Goal: Task Accomplishment & Management: Manage account settings

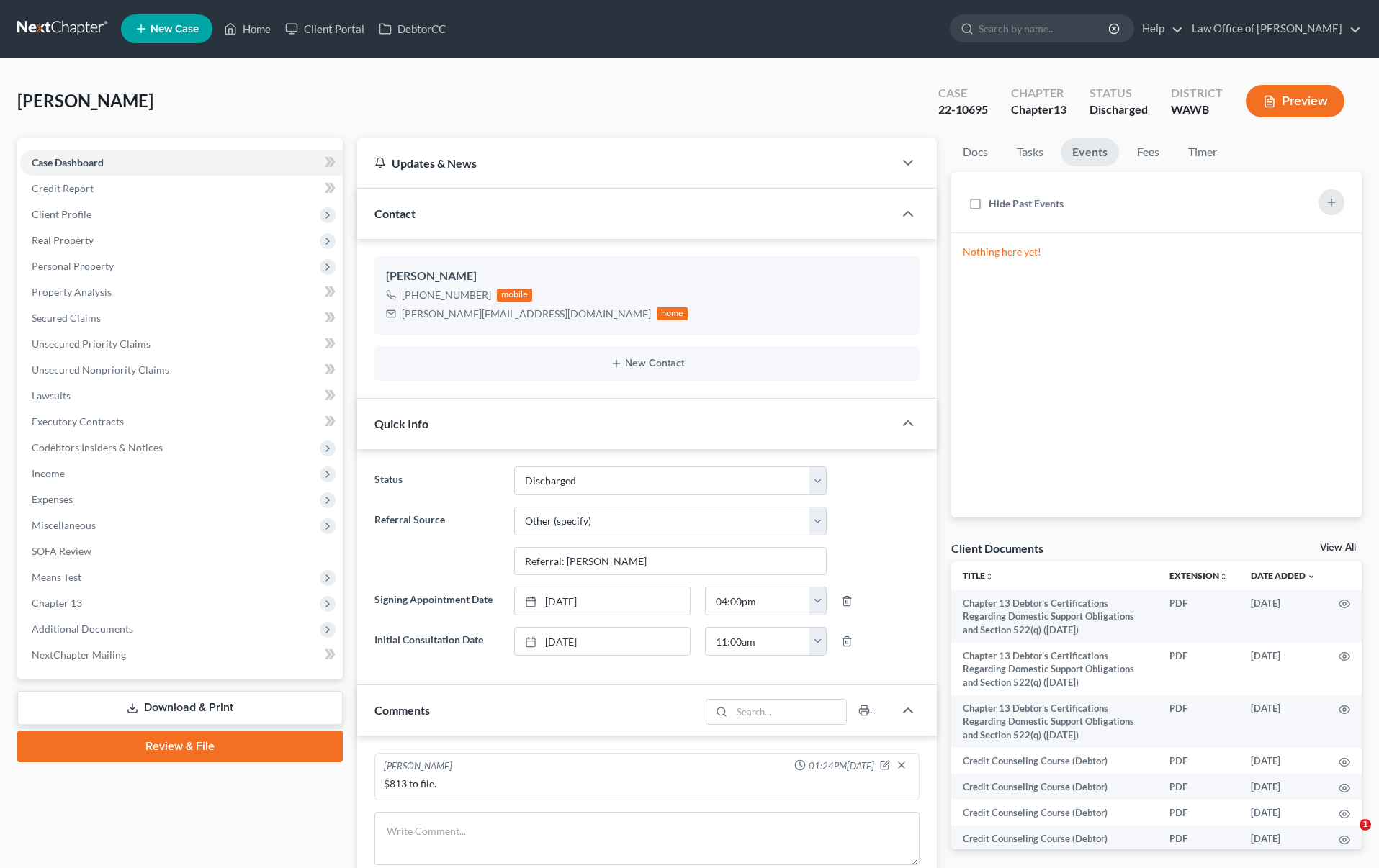
select select "1"
select select "6"
click at [1037, 39] on input "search" at bounding box center [1044, 28] width 132 height 26
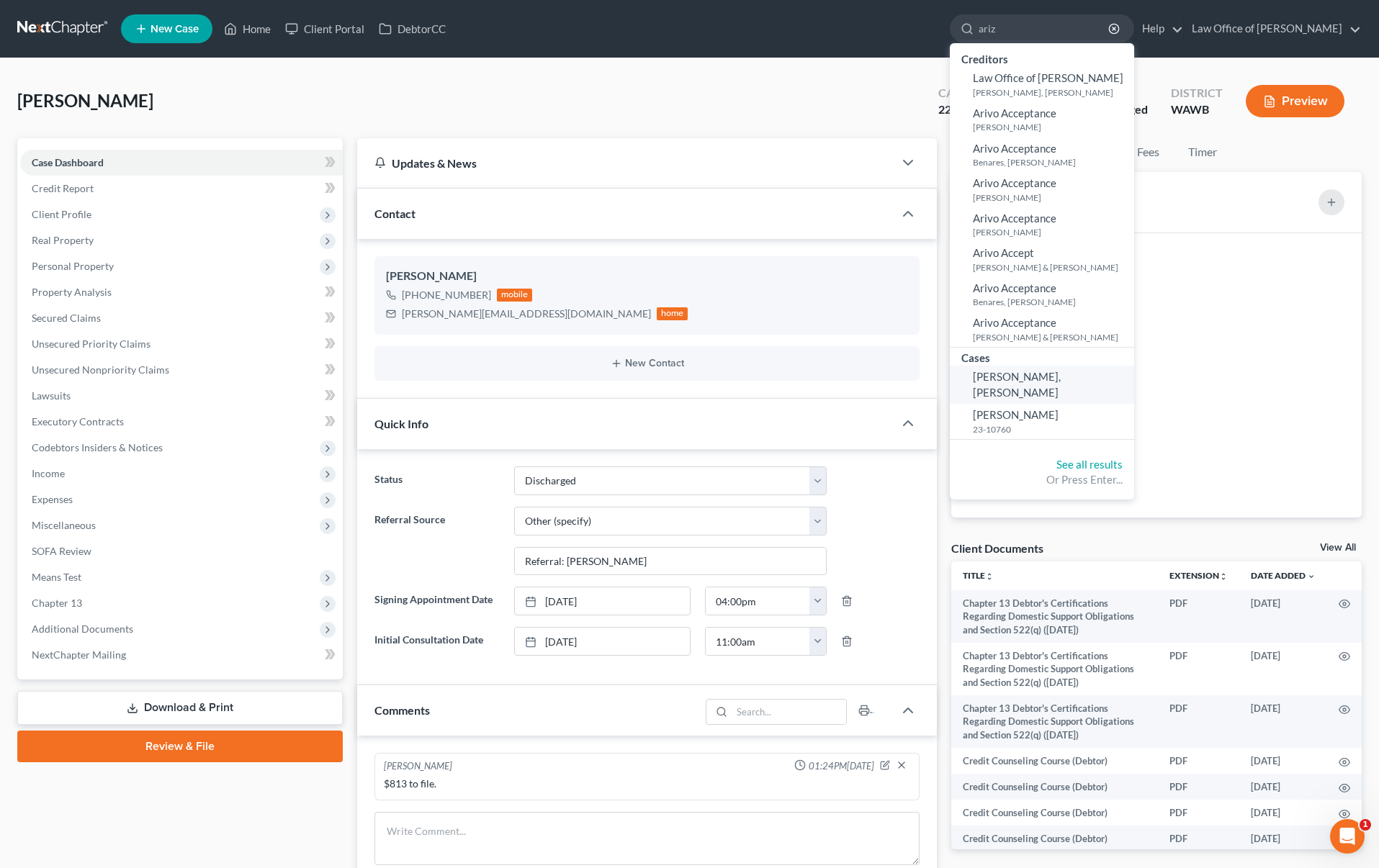
type input "ariz"
click at [1060, 375] on span "[PERSON_NAME], [PERSON_NAME]" at bounding box center [1016, 383] width 87 height 28
select select "6"
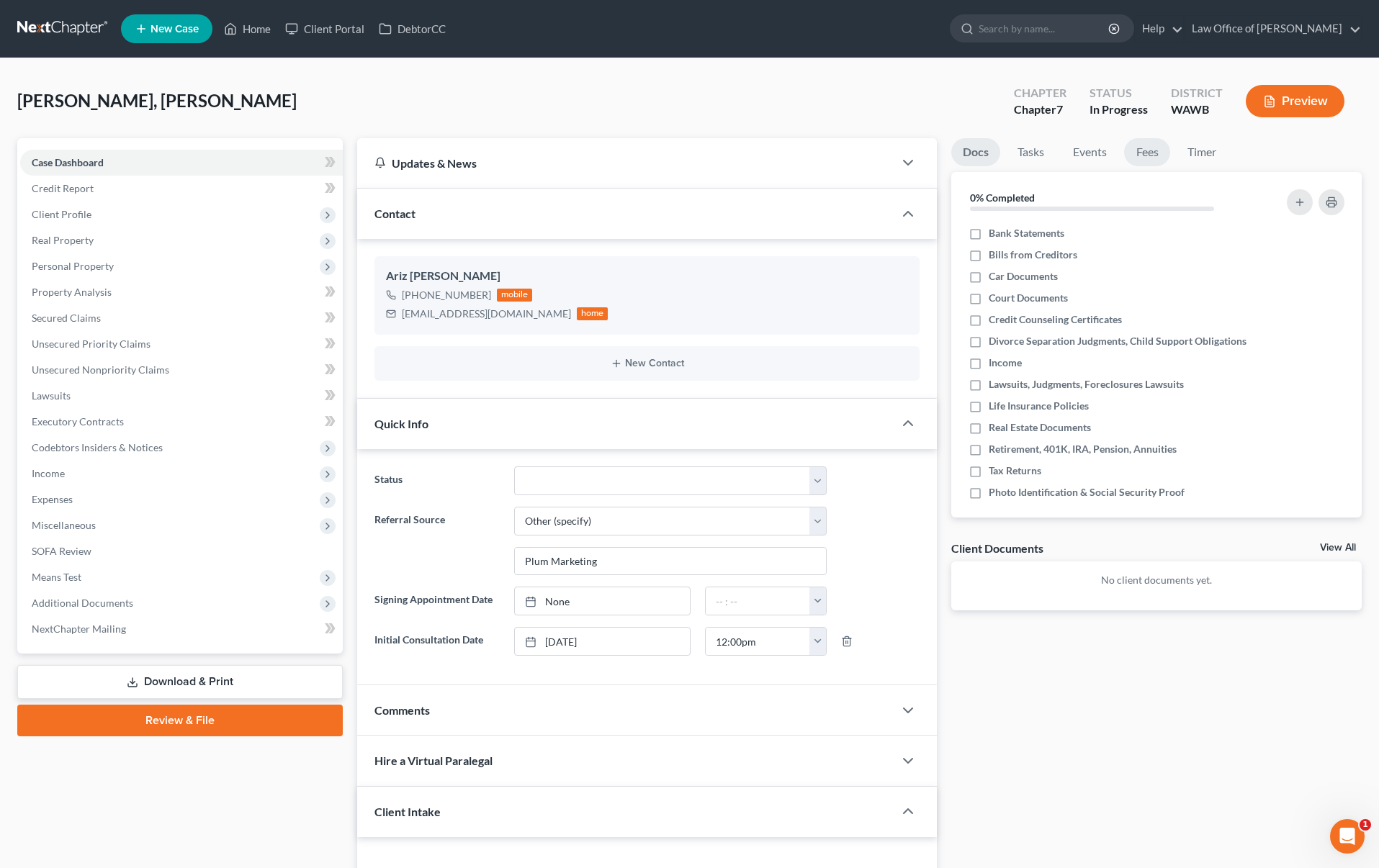
click at [1141, 148] on link "Fees" at bounding box center [1146, 152] width 46 height 28
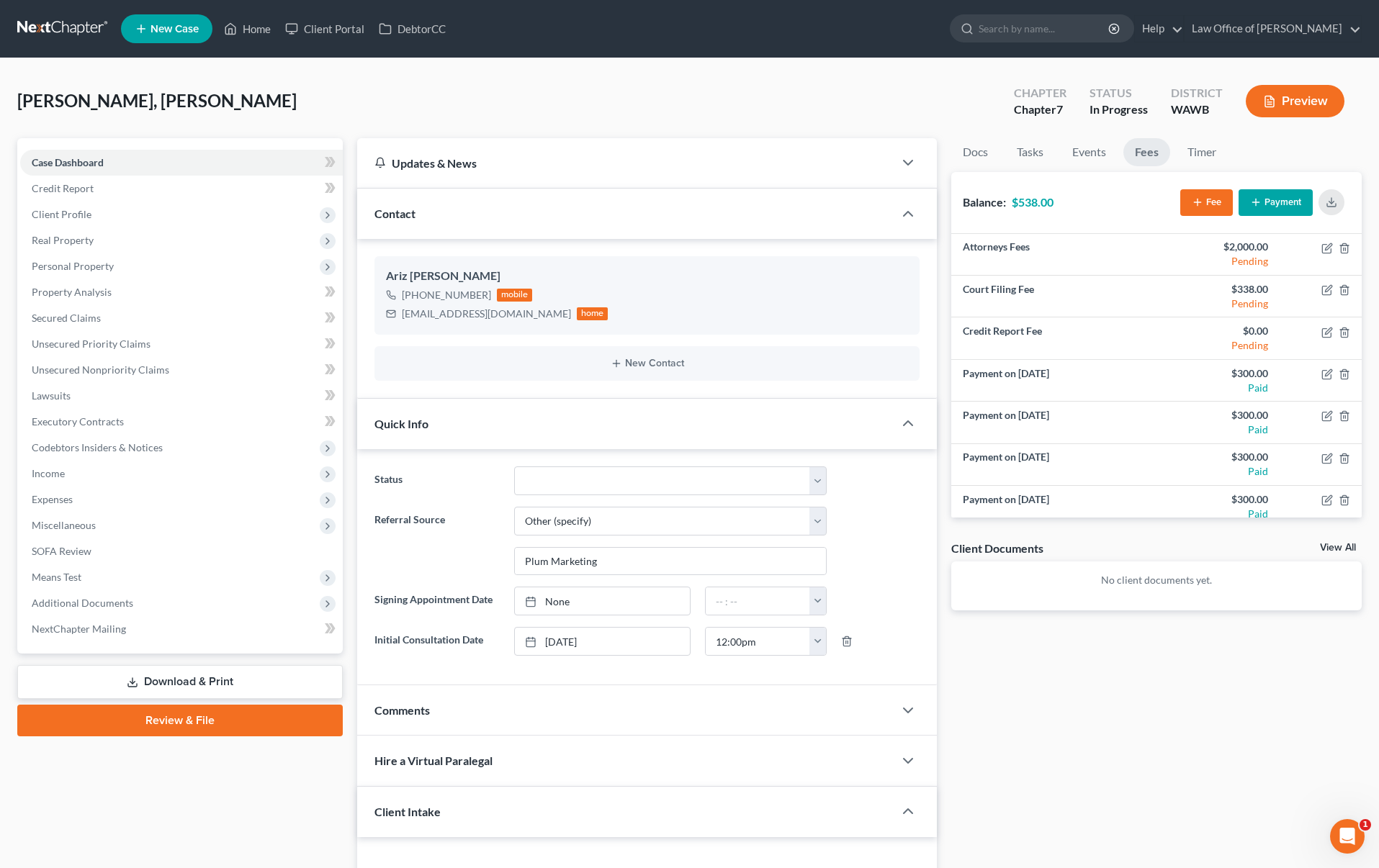
click at [1281, 198] on button "Payment" at bounding box center [1275, 202] width 74 height 26
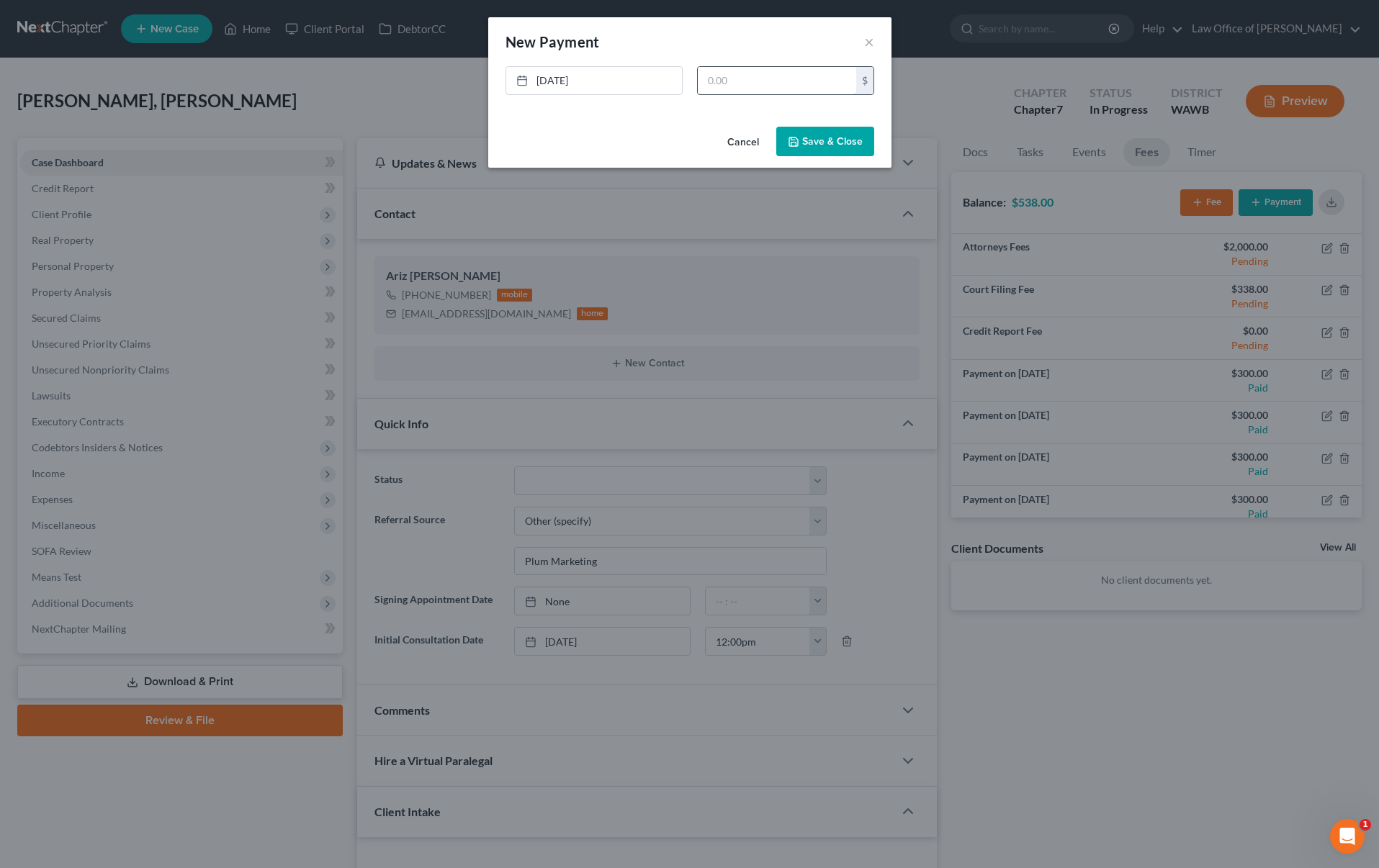
click at [768, 82] on input "text" at bounding box center [776, 80] width 158 height 27
type input "538"
click at [582, 83] on link "[DATE]" at bounding box center [594, 80] width 176 height 27
click at [816, 148] on button "Save & Close" at bounding box center [825, 142] width 98 height 30
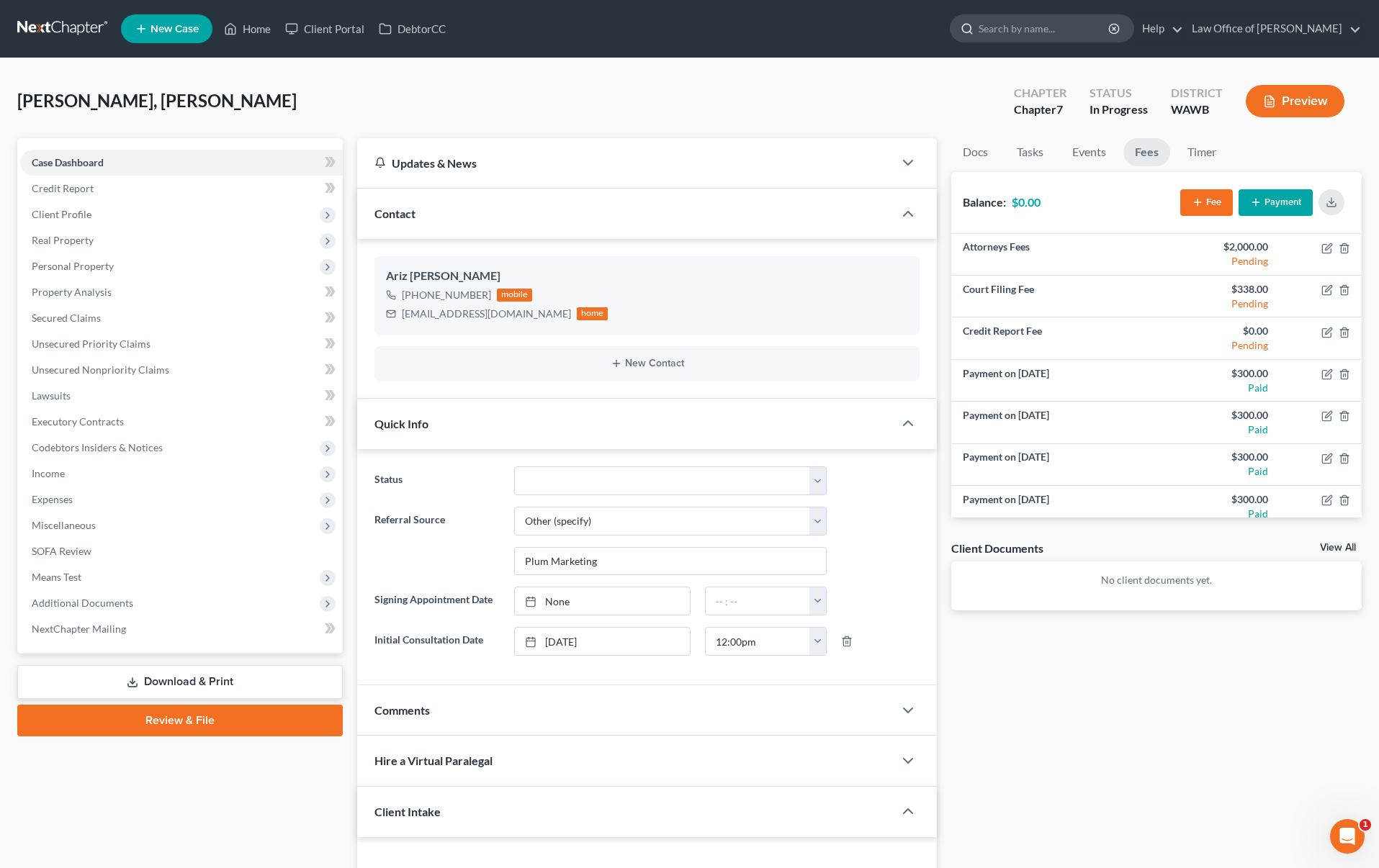
click at [1074, 31] on input "search" at bounding box center [1044, 28] width 132 height 26
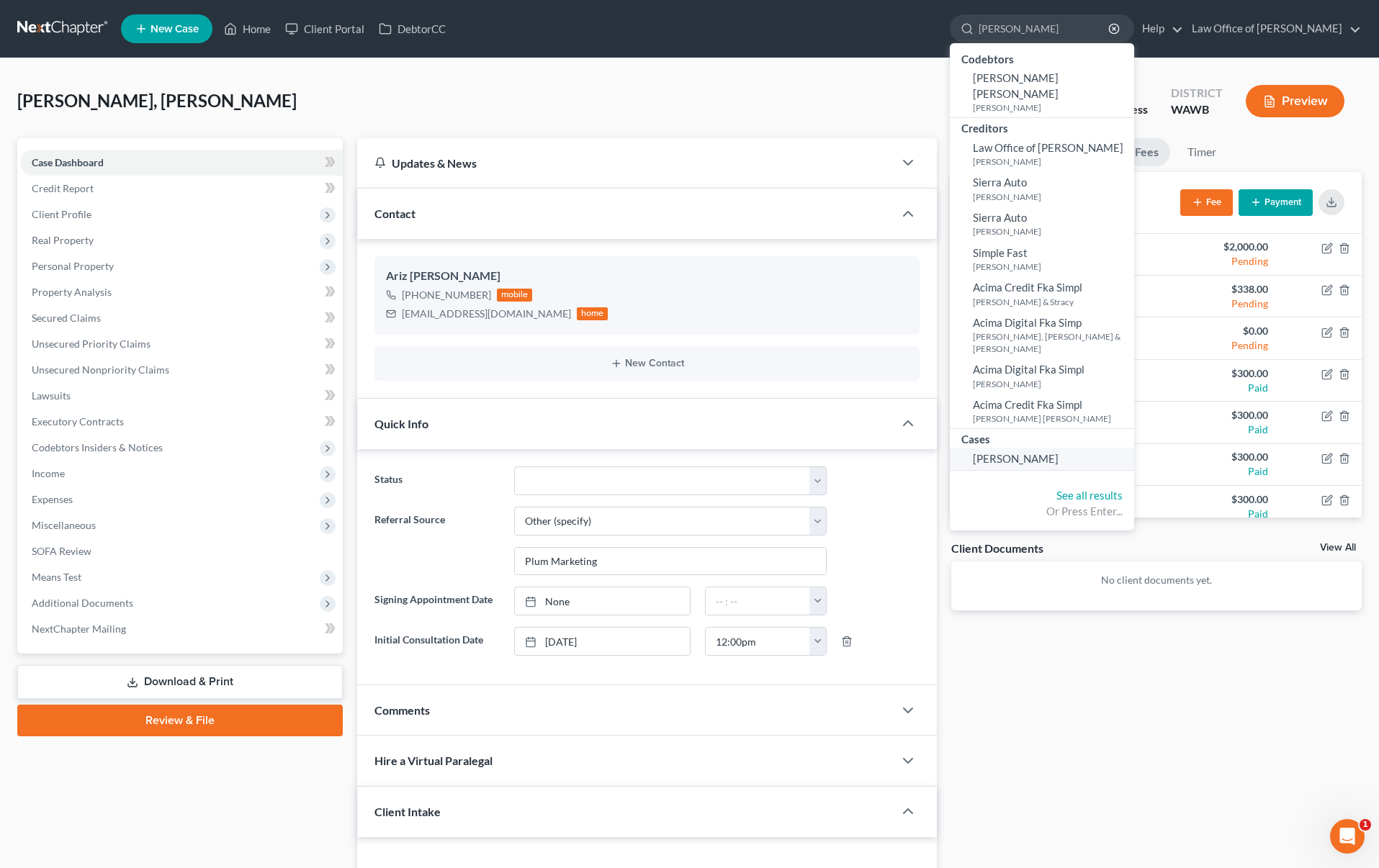
type input "[PERSON_NAME]"
click at [1048, 452] on span "[PERSON_NAME]" at bounding box center [1015, 458] width 86 height 13
select select "6"
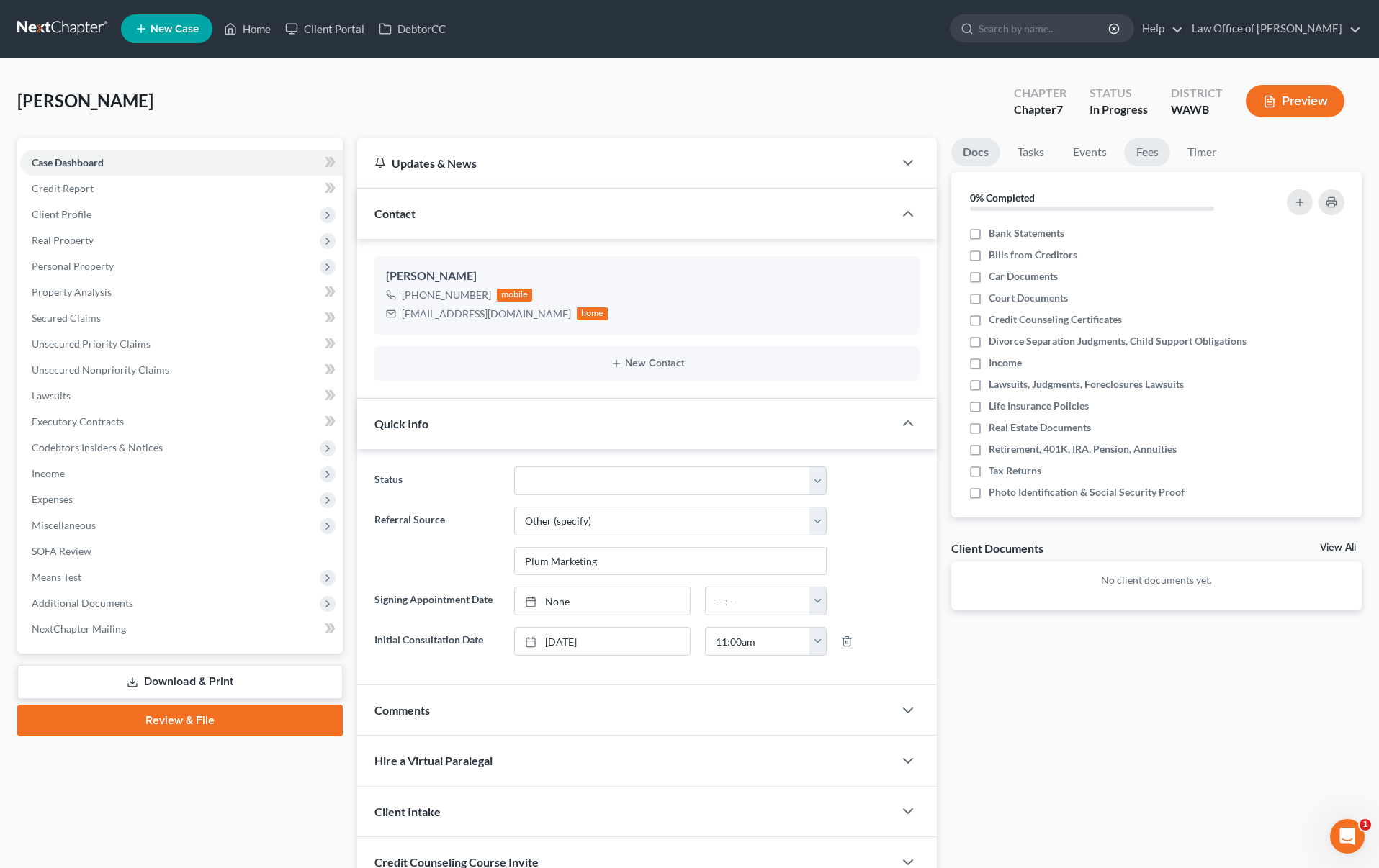
click at [1161, 148] on link "Fees" at bounding box center [1146, 152] width 46 height 28
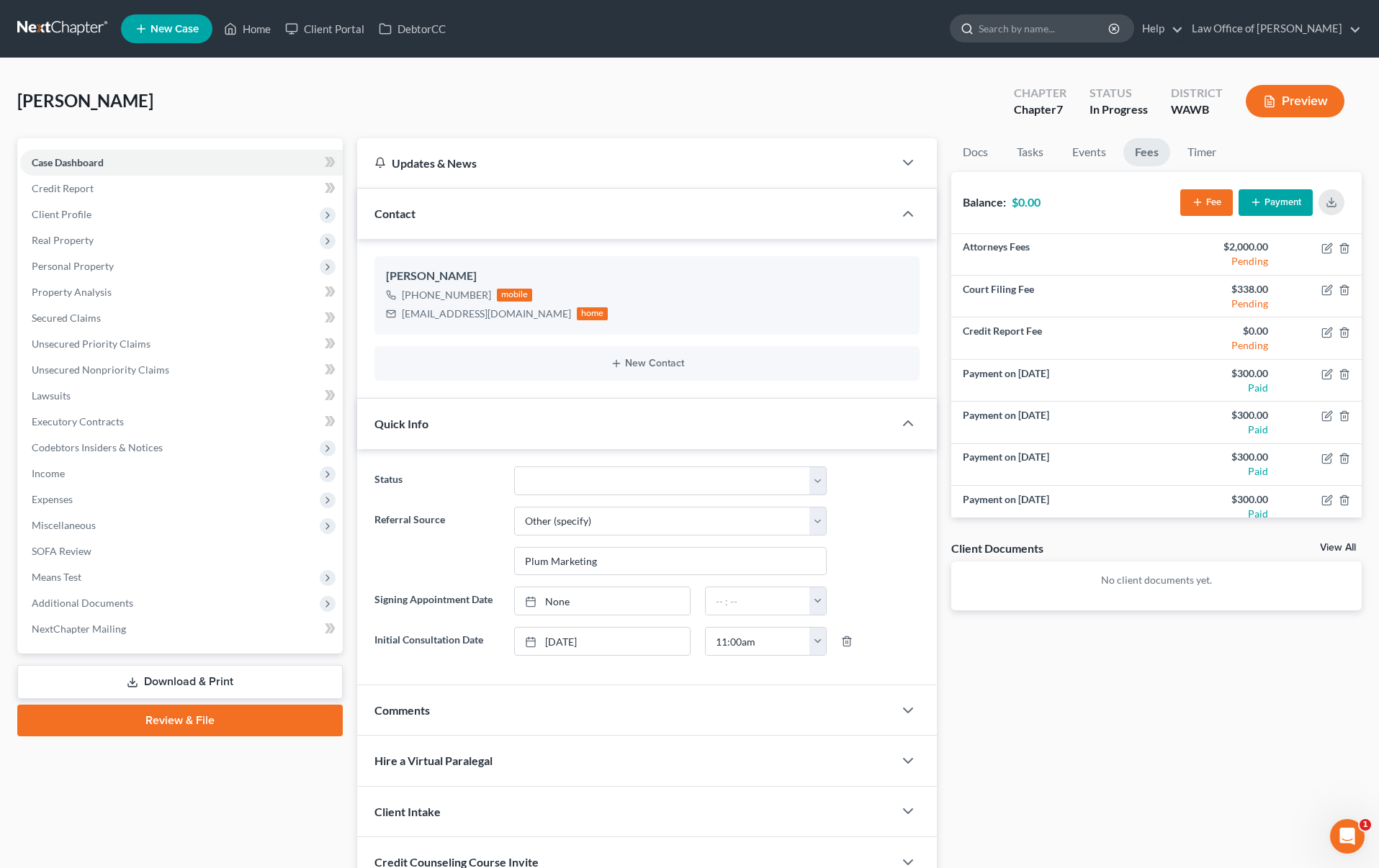
click at [1079, 32] on input "search" at bounding box center [1044, 28] width 132 height 26
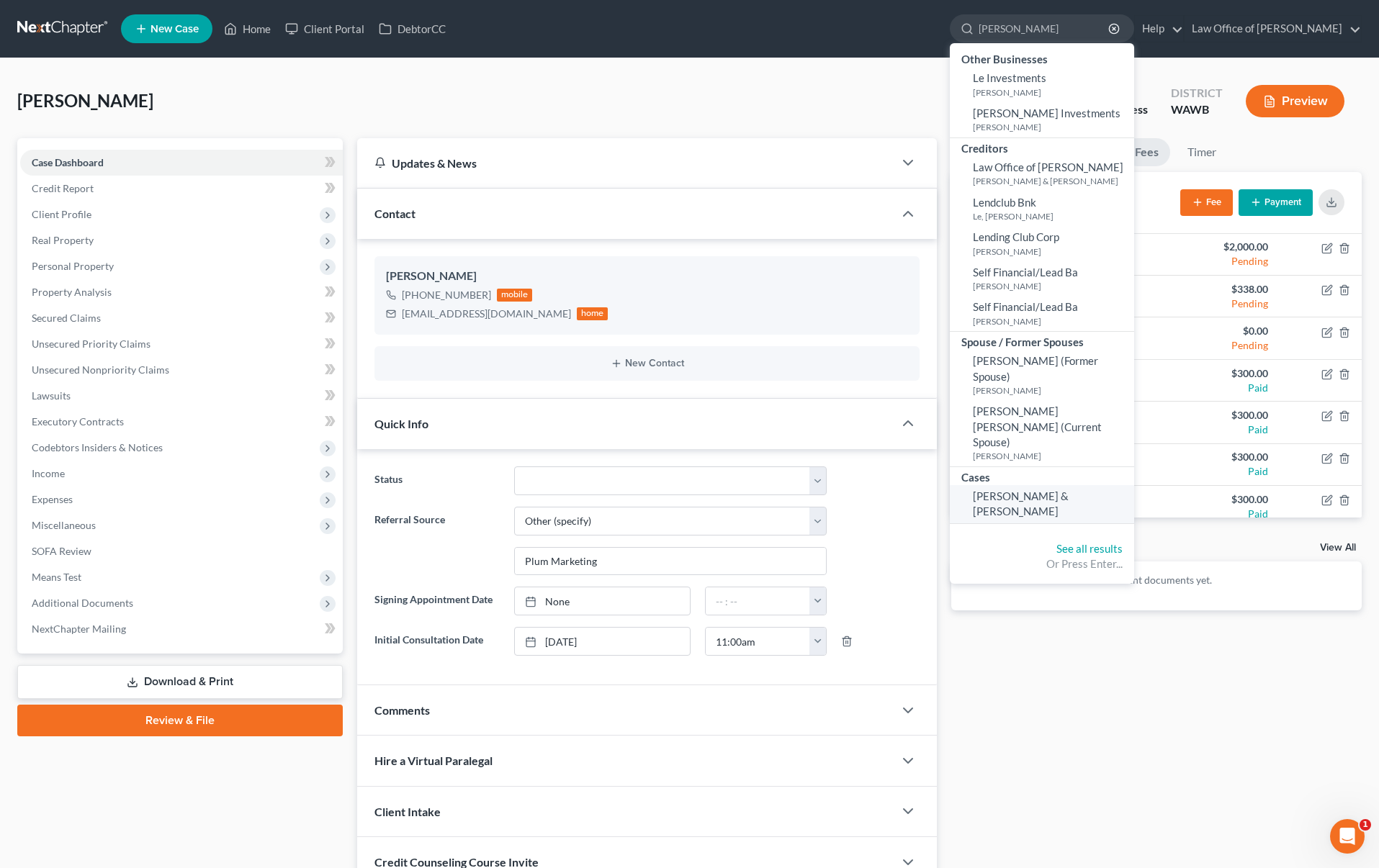
type input "[PERSON_NAME]"
click at [1067, 489] on span "[PERSON_NAME] & [PERSON_NAME]" at bounding box center [1020, 503] width 96 height 28
select select "6"
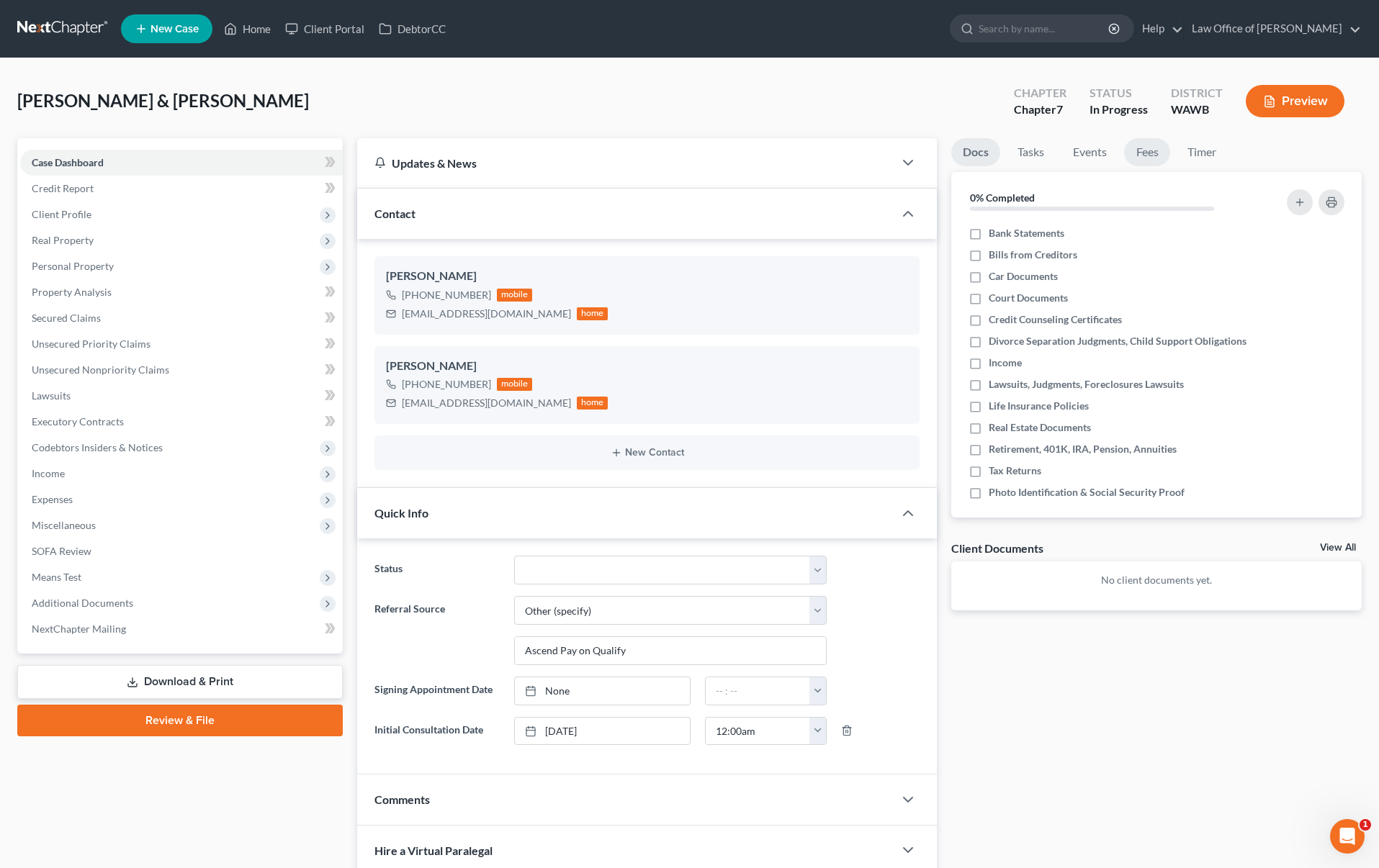
click at [1138, 146] on link "Fees" at bounding box center [1146, 152] width 46 height 28
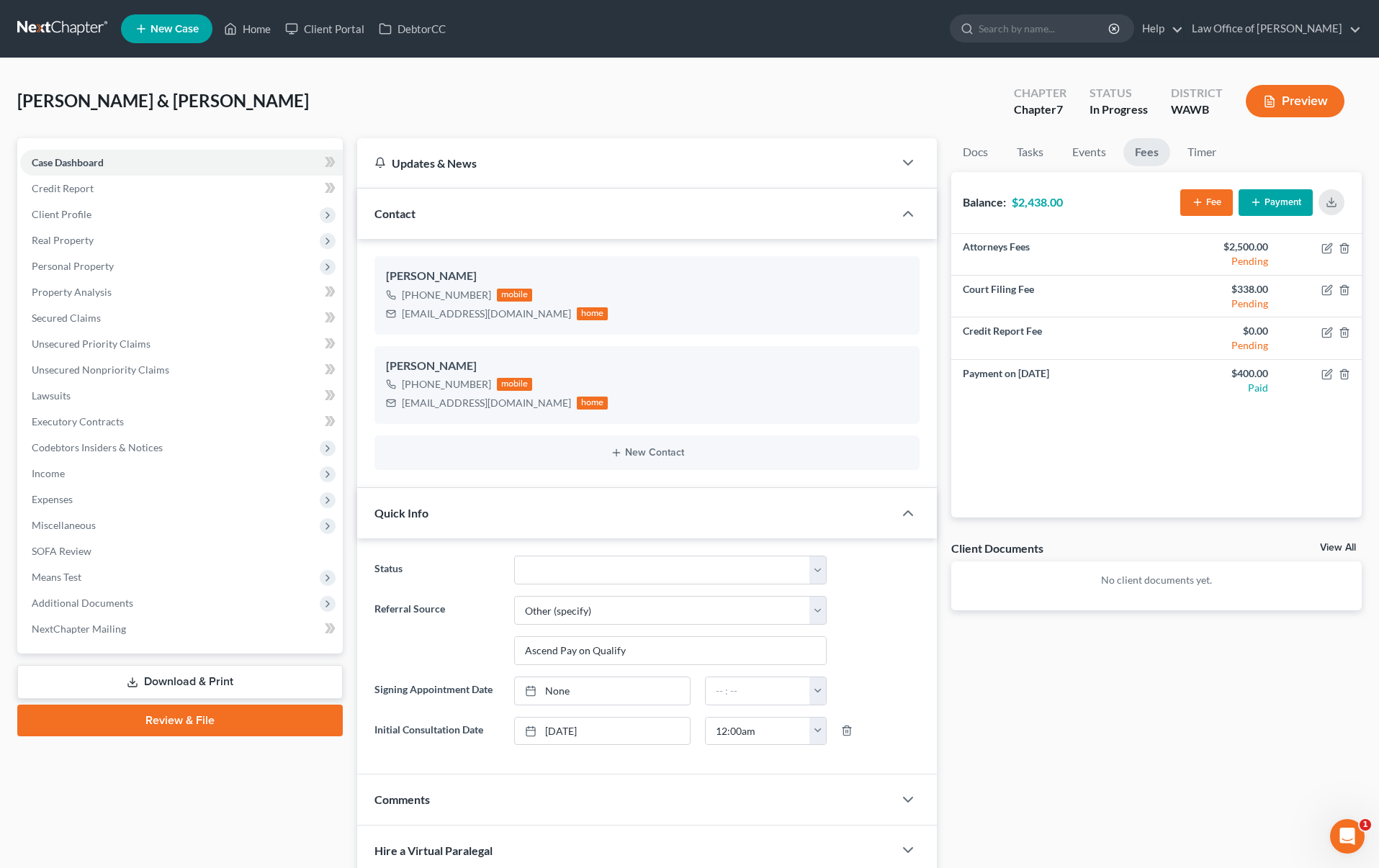
click at [1288, 204] on button "Payment" at bounding box center [1275, 202] width 74 height 26
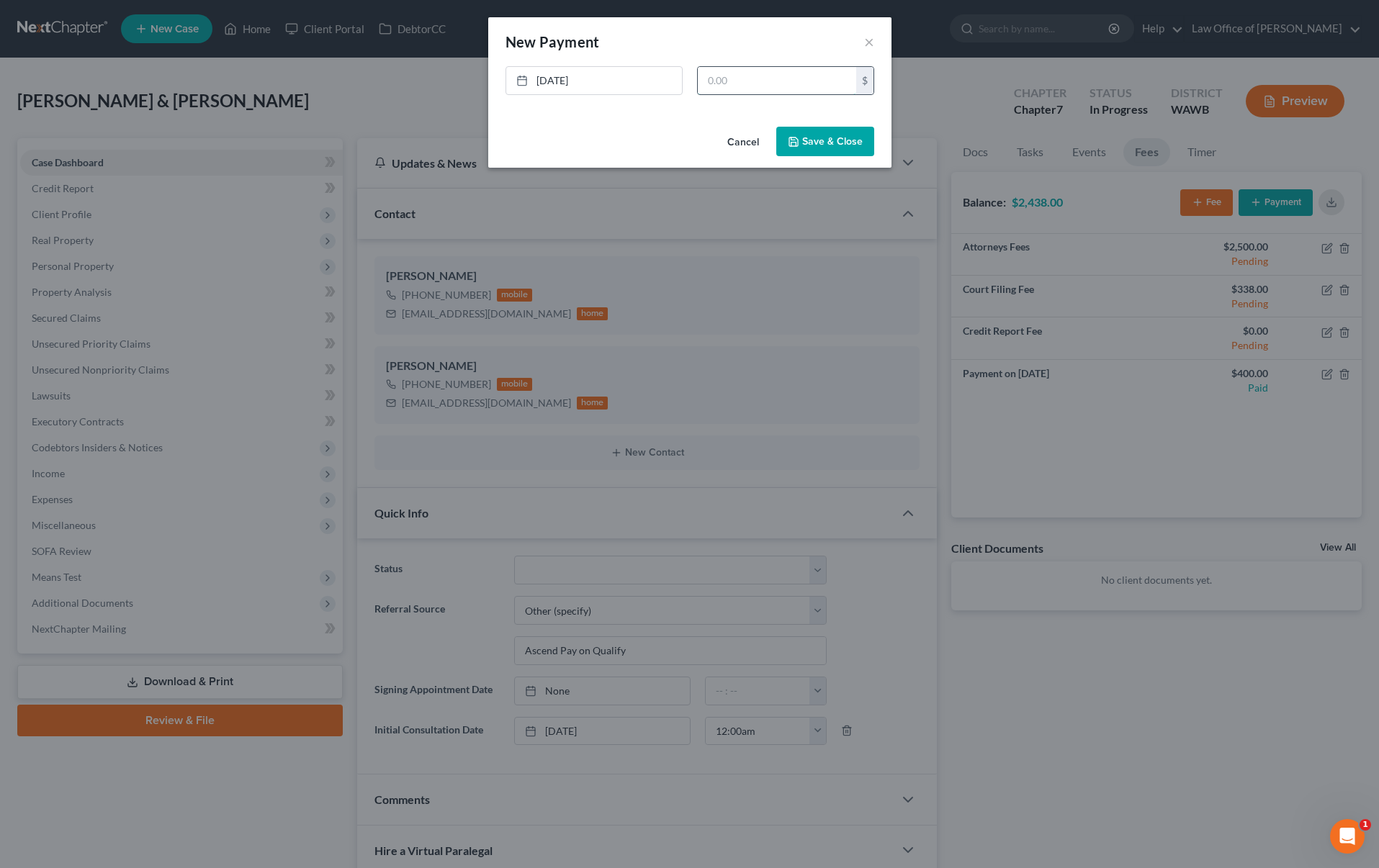
click at [730, 83] on input "text" at bounding box center [776, 80] width 158 height 27
type input "500"
click at [547, 84] on link "[DATE]" at bounding box center [594, 80] width 176 height 27
click at [820, 140] on button "Save & Close" at bounding box center [825, 142] width 98 height 30
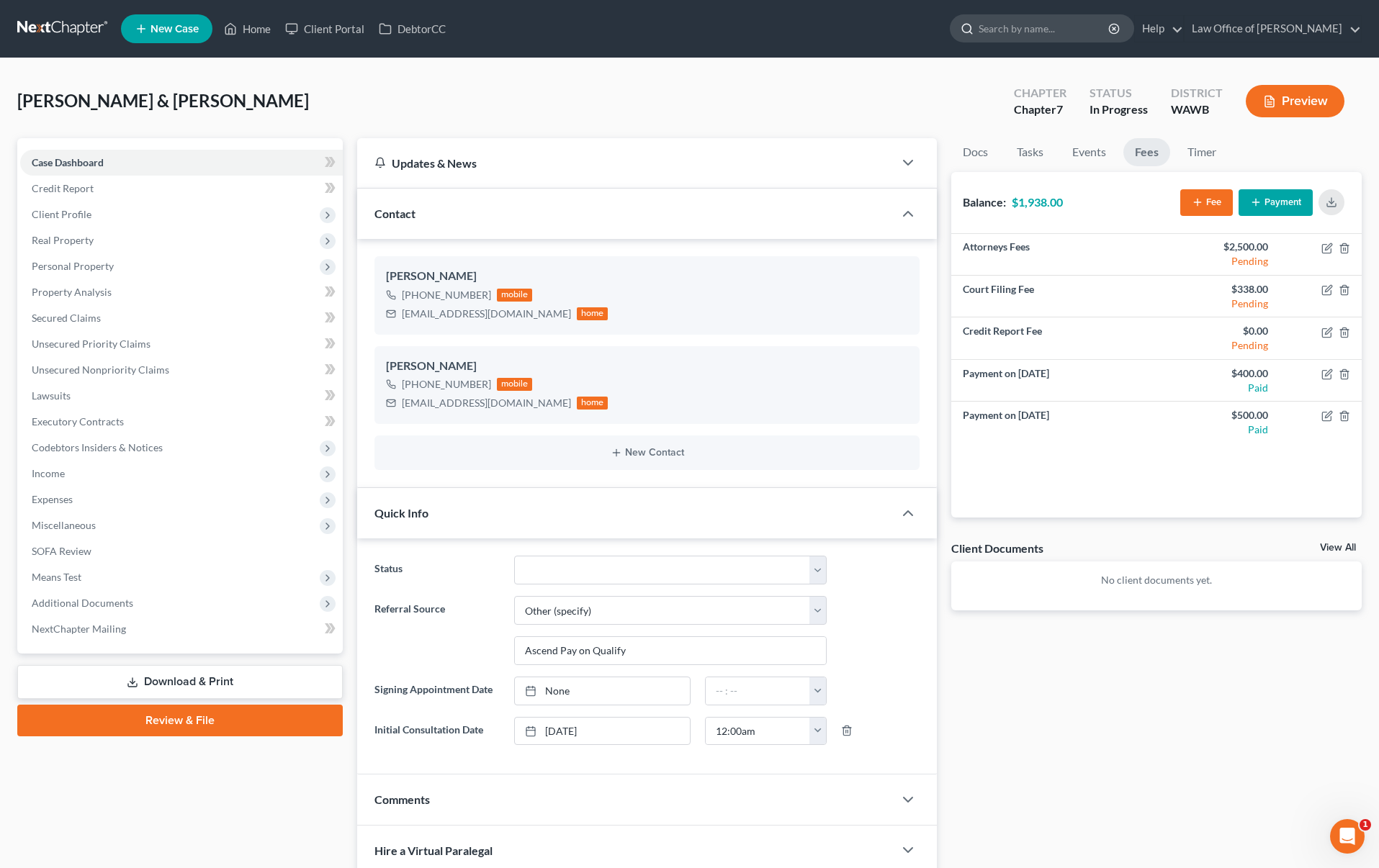
click at [1066, 30] on input "search" at bounding box center [1044, 28] width 132 height 26
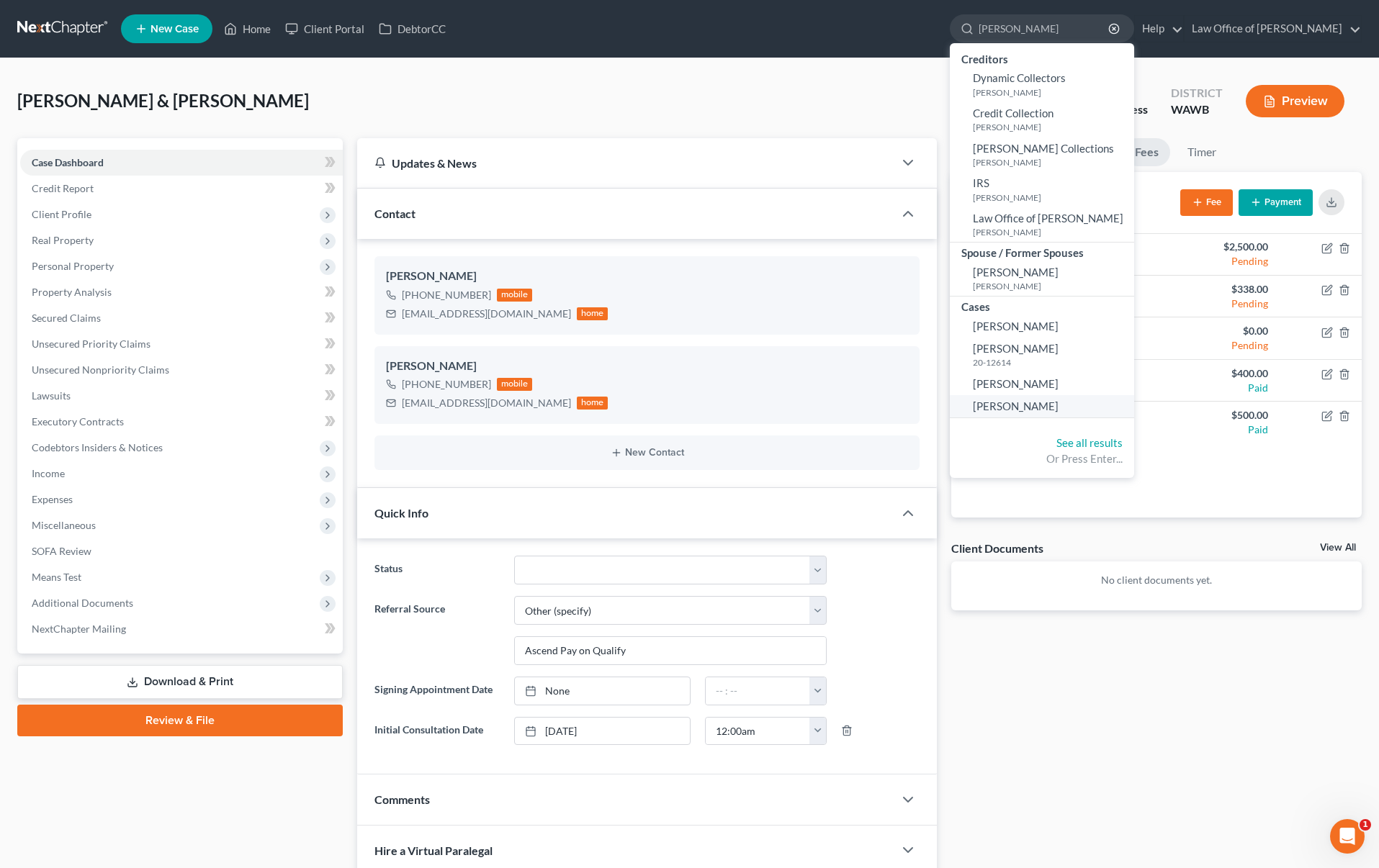
type input "[PERSON_NAME]"
click at [1084, 401] on link "[PERSON_NAME]" at bounding box center [1042, 406] width 185 height 22
select select "6"
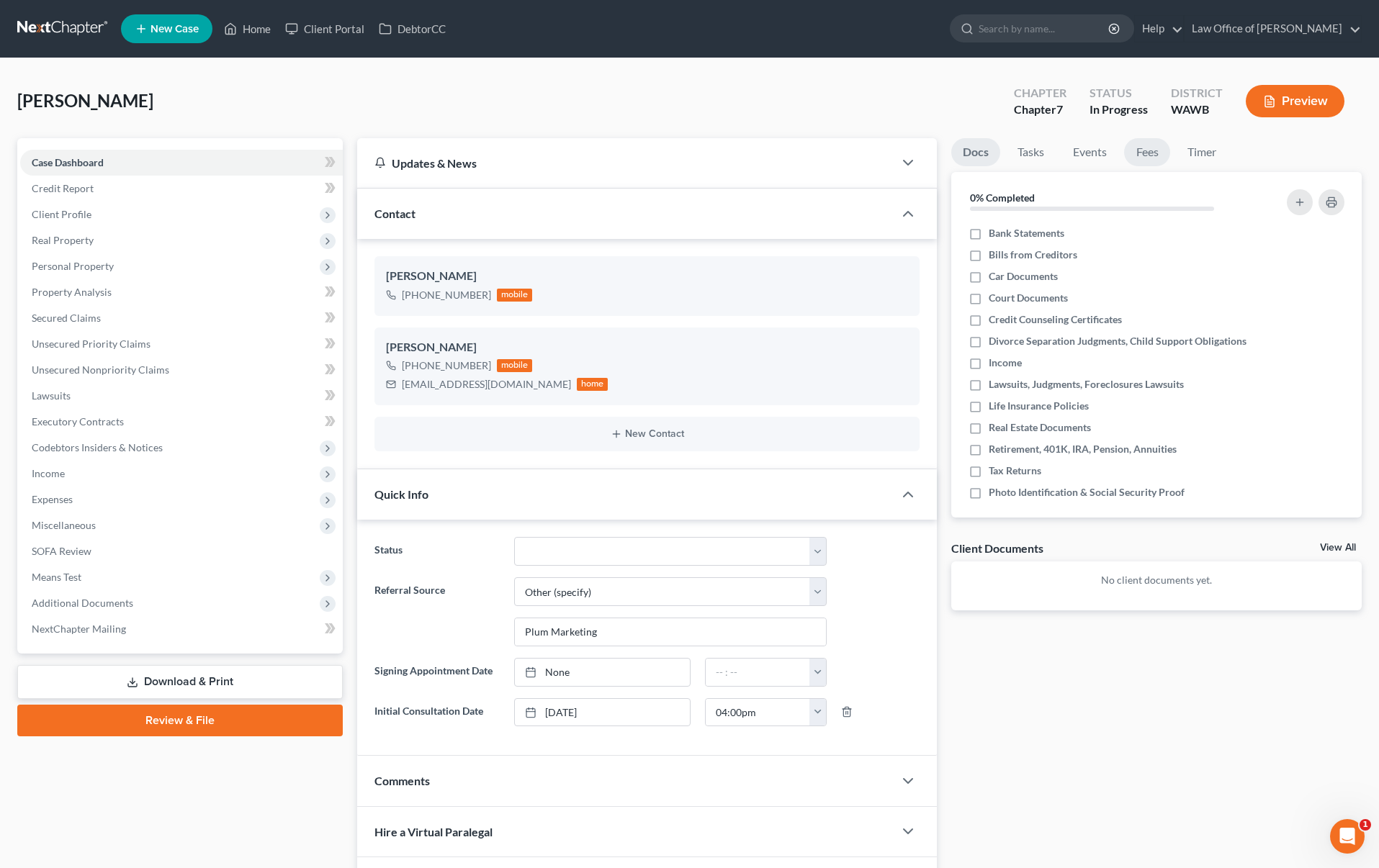
click at [1142, 153] on link "Fees" at bounding box center [1146, 152] width 46 height 28
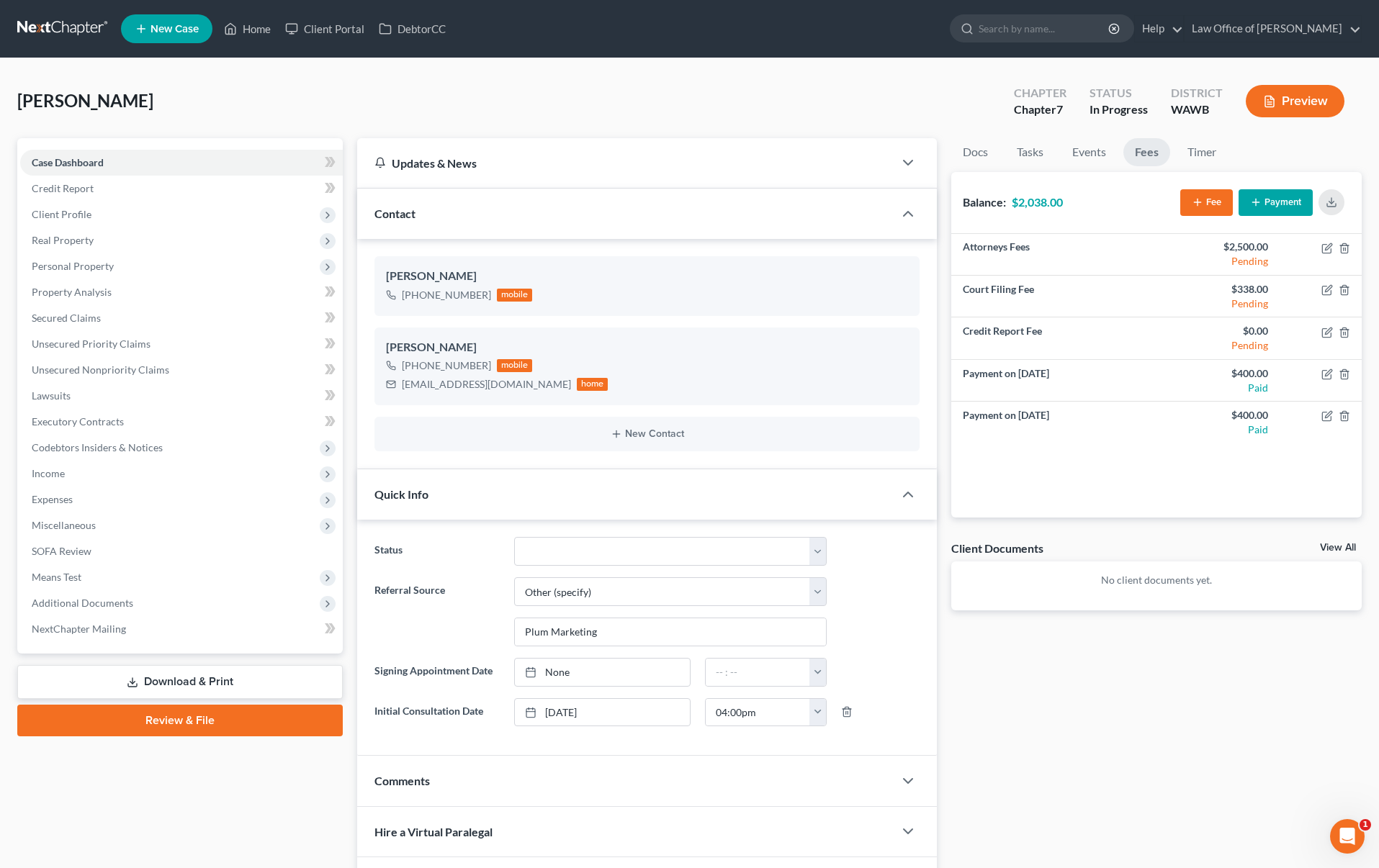
click at [1271, 203] on button "Payment" at bounding box center [1275, 202] width 74 height 26
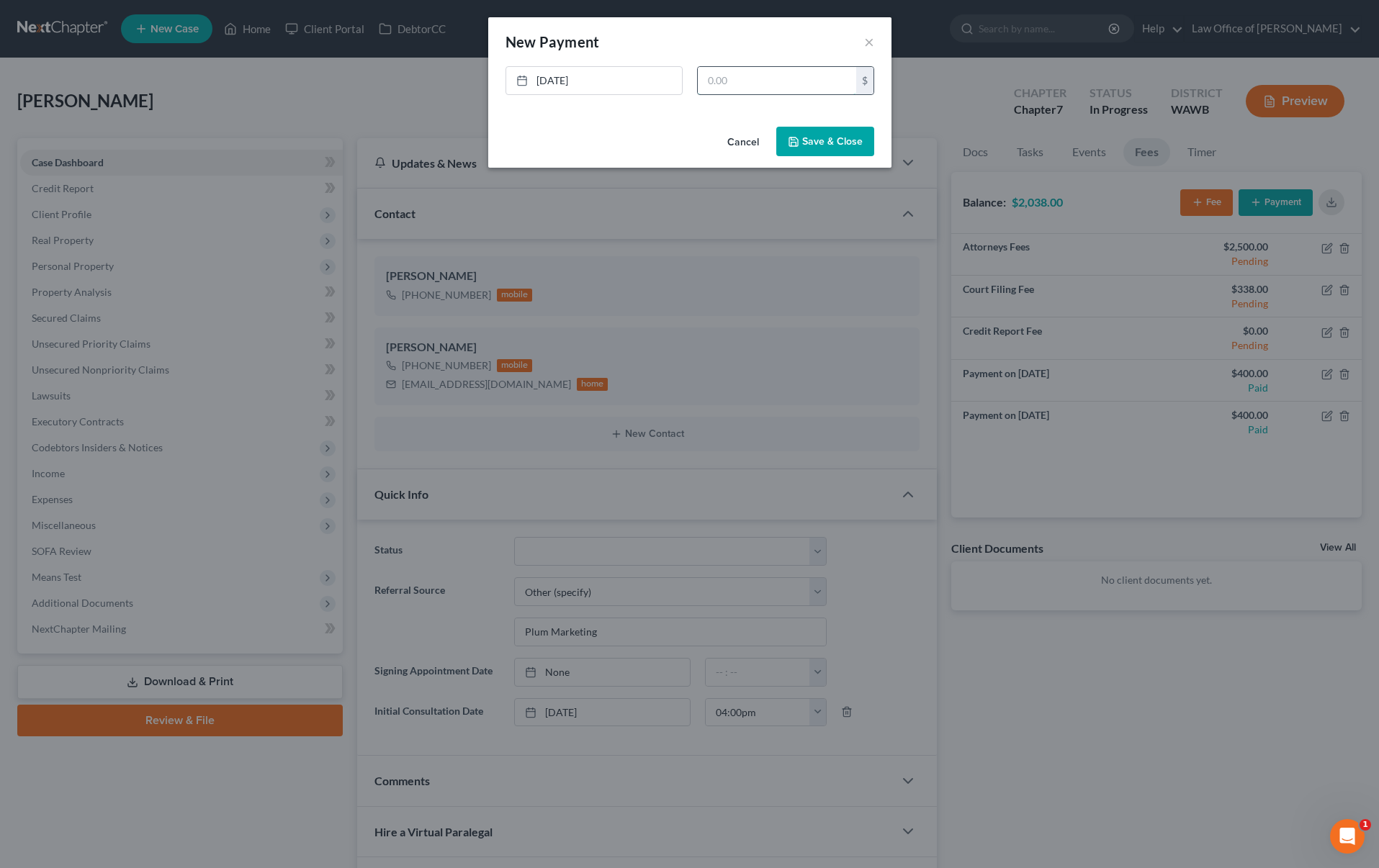
click at [755, 71] on input "text" at bounding box center [776, 80] width 158 height 27
type input "400"
click at [568, 71] on link "[DATE]" at bounding box center [594, 80] width 176 height 27
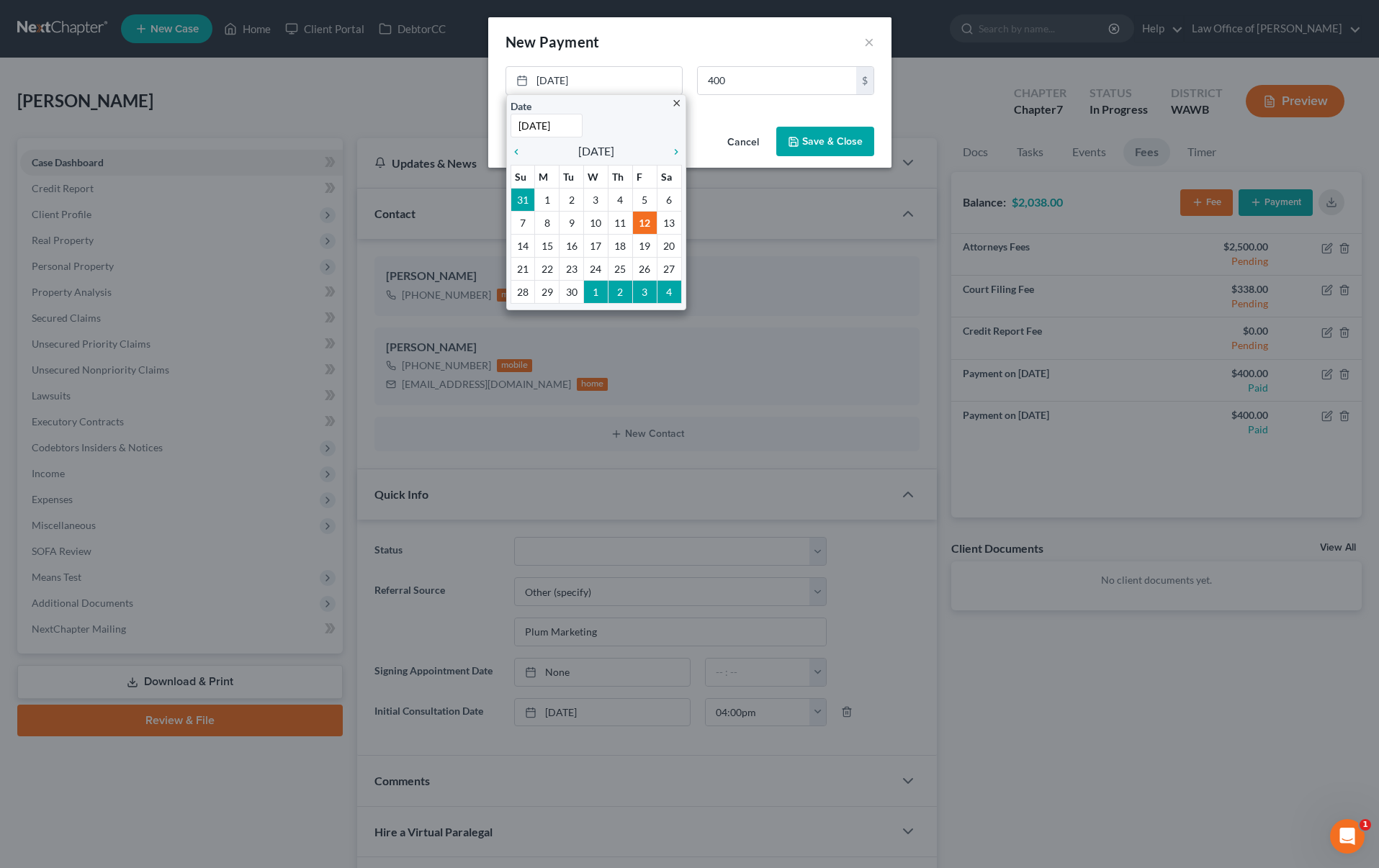
click at [809, 145] on button "Save & Close" at bounding box center [825, 142] width 98 height 30
